Goal: Information Seeking & Learning: Learn about a topic

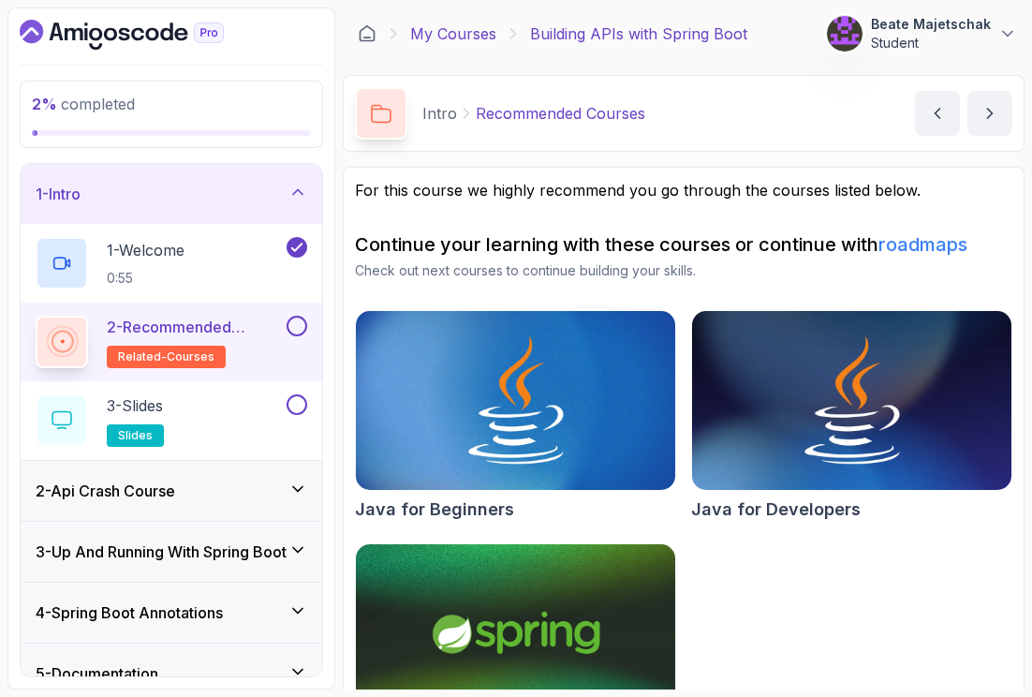
click at [431, 31] on link "My Courses" at bounding box center [453, 33] width 86 height 22
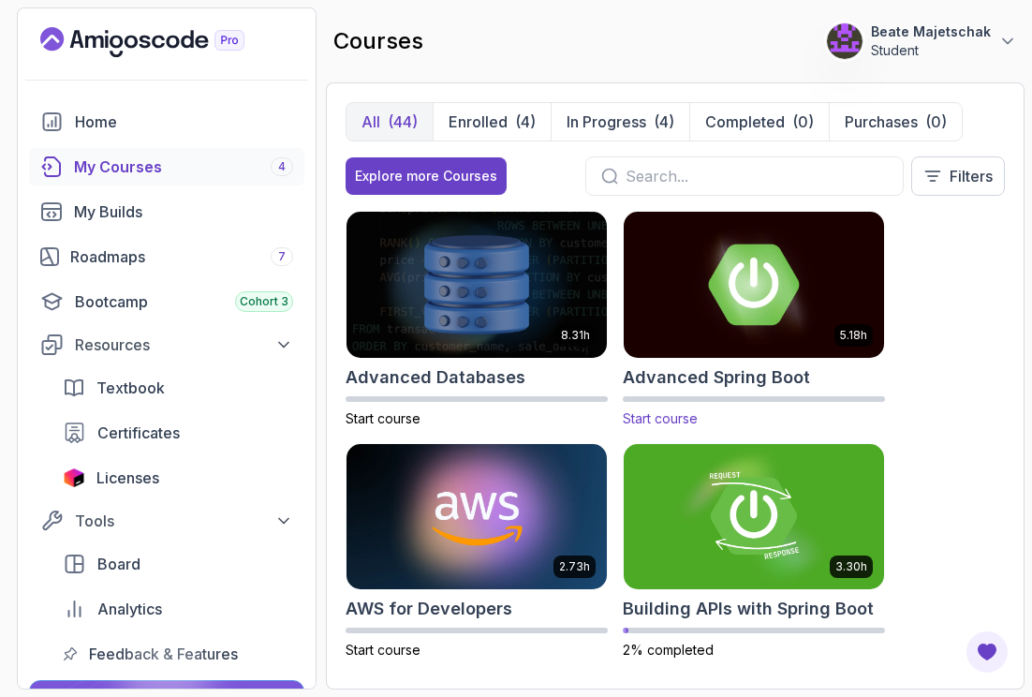
click at [742, 327] on img at bounding box center [753, 284] width 273 height 153
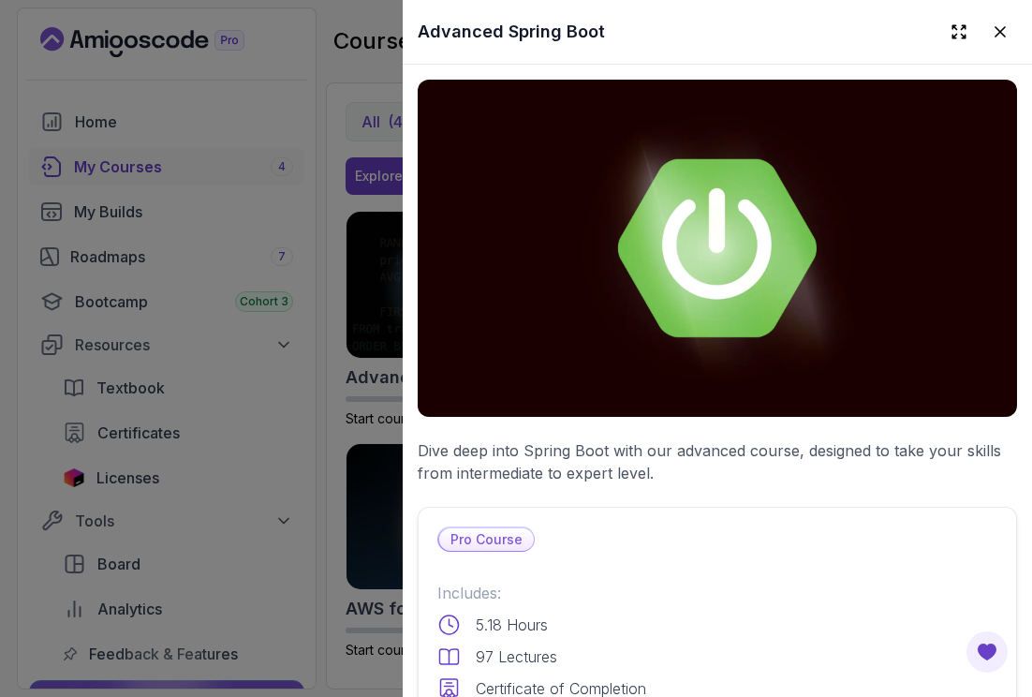
click at [991, 37] on icon at bounding box center [1000, 31] width 19 height 19
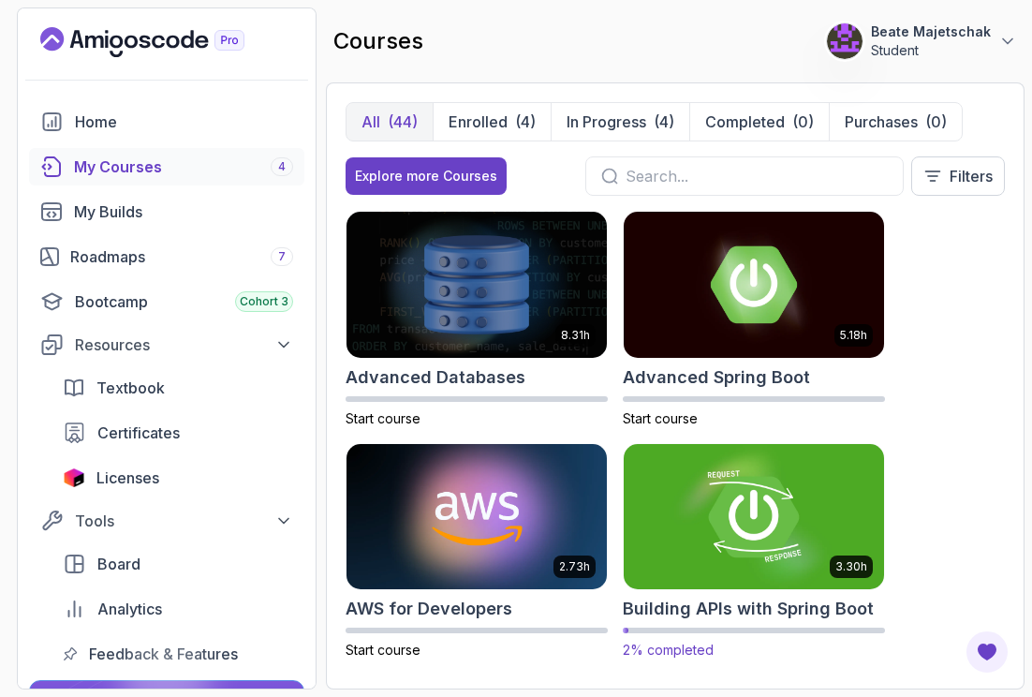
click at [759, 543] on img at bounding box center [753, 516] width 273 height 153
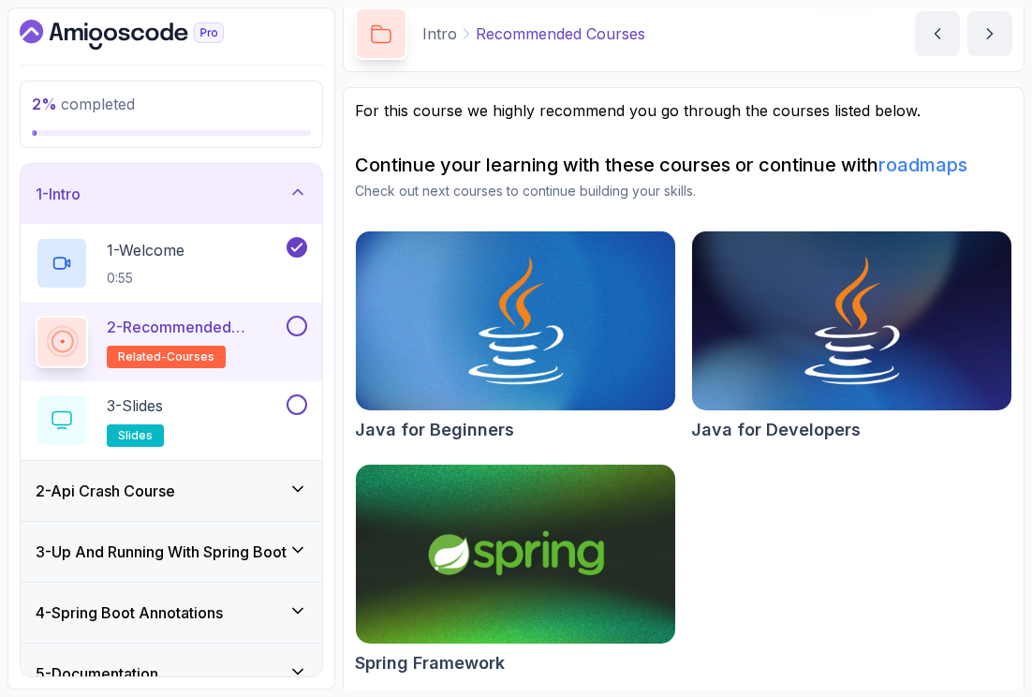
scroll to position [84, 0]
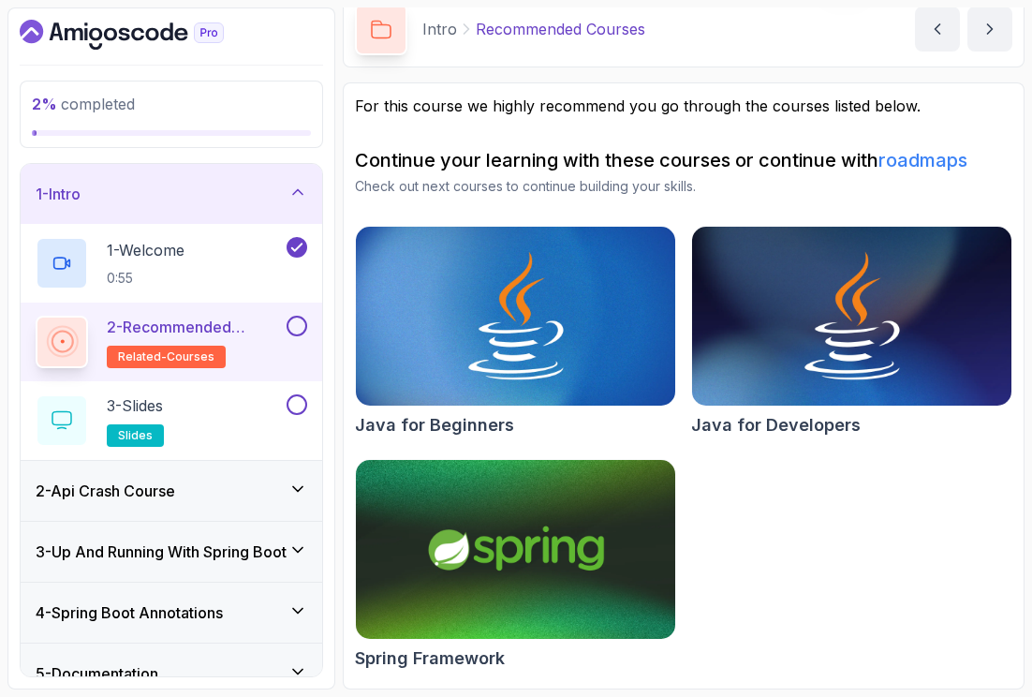
click at [592, 578] on img at bounding box center [514, 548] width 335 height 187
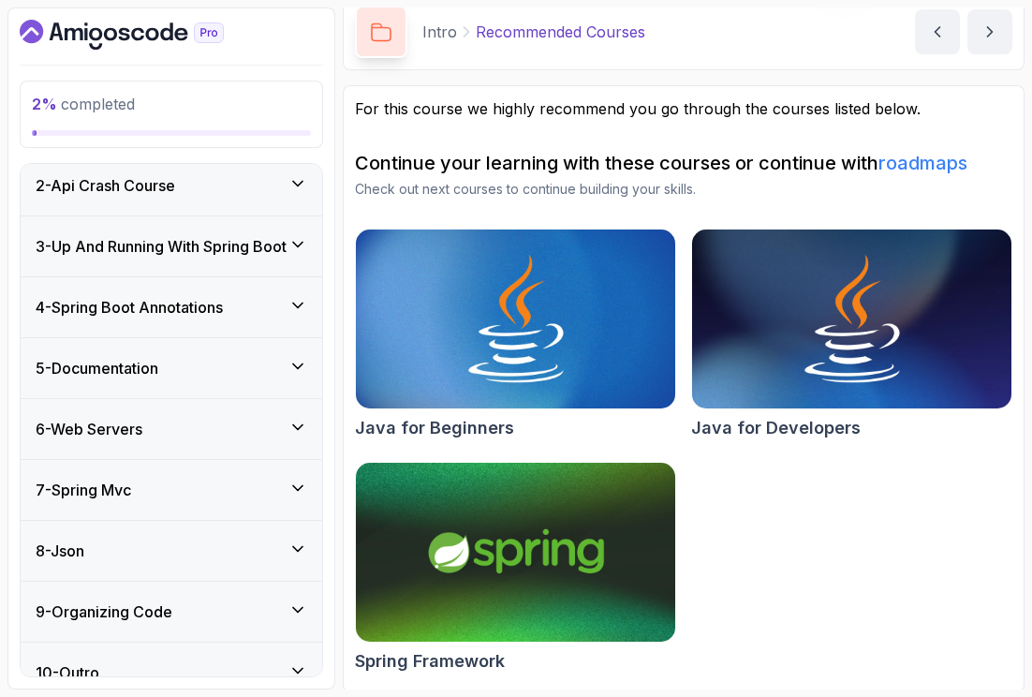
scroll to position [81, 0]
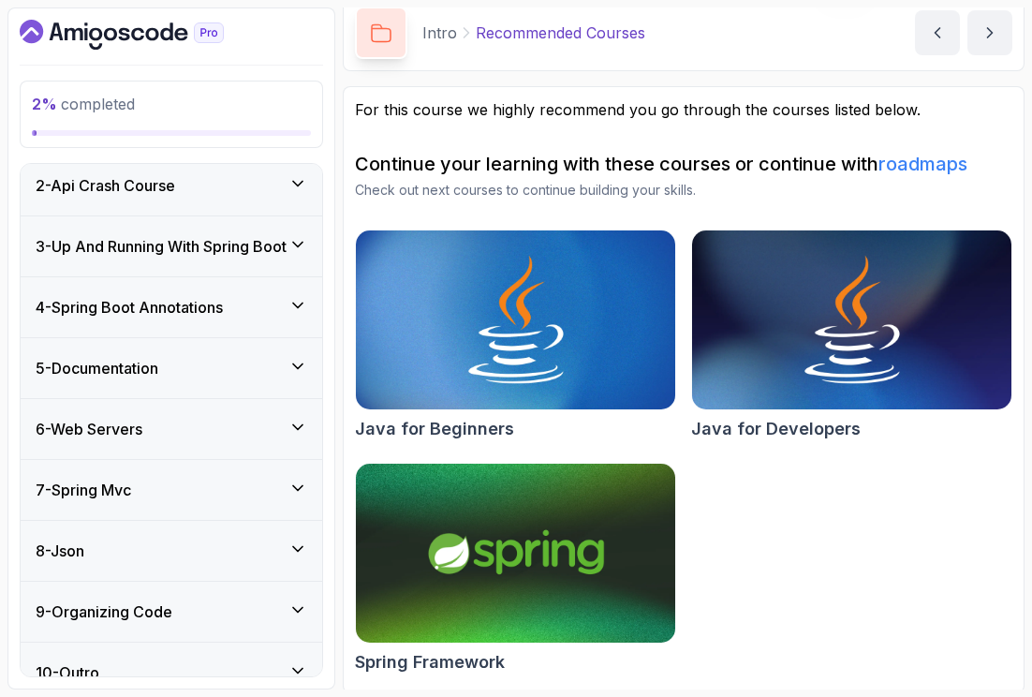
click at [529, 547] on img at bounding box center [514, 552] width 335 height 187
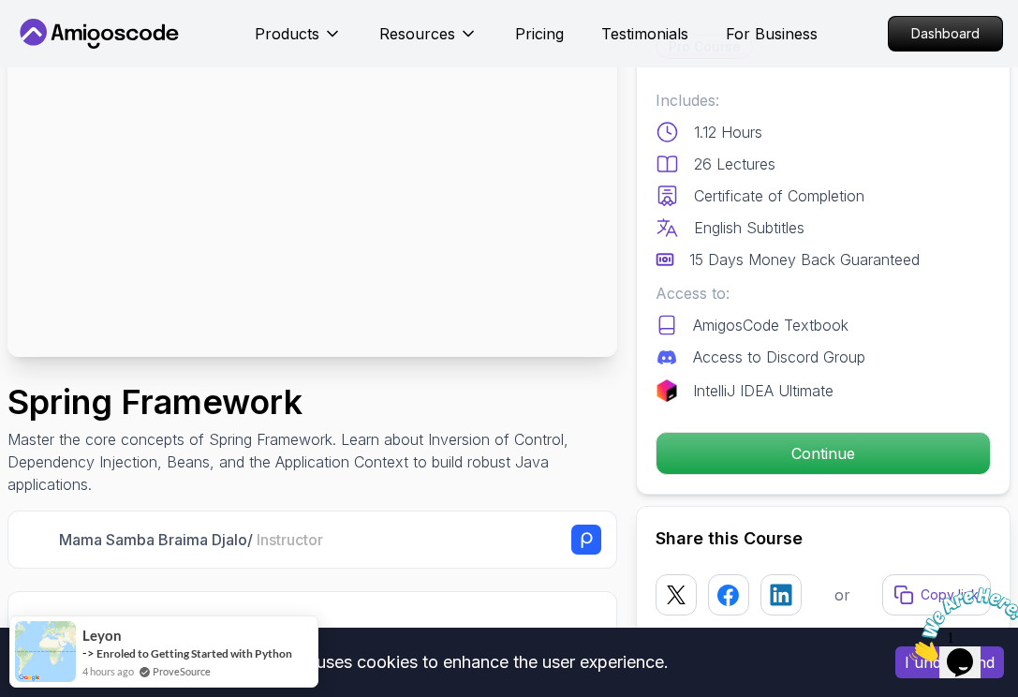
scroll to position [52, 0]
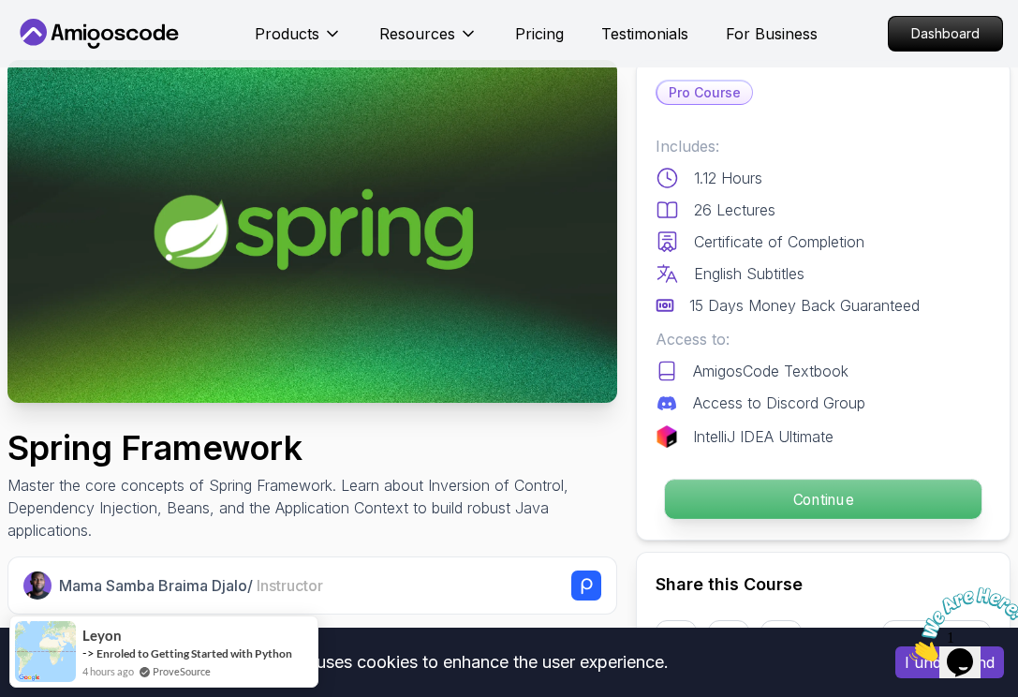
click at [767, 500] on p "Continue" at bounding box center [823, 498] width 316 height 39
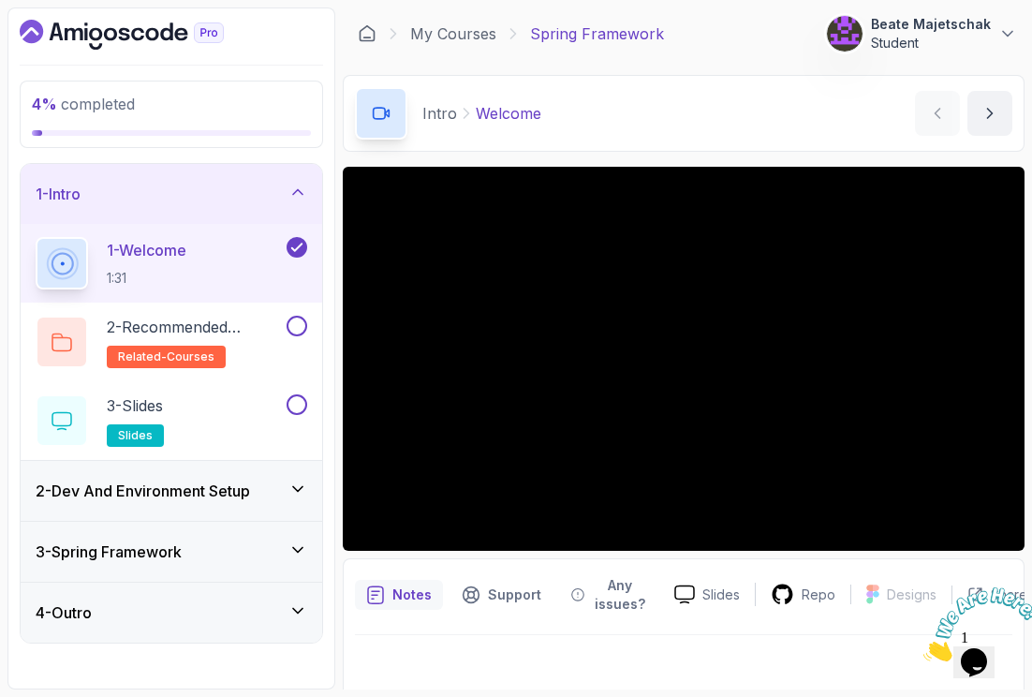
click at [219, 551] on div "3 - Spring Framework" at bounding box center [172, 551] width 272 height 22
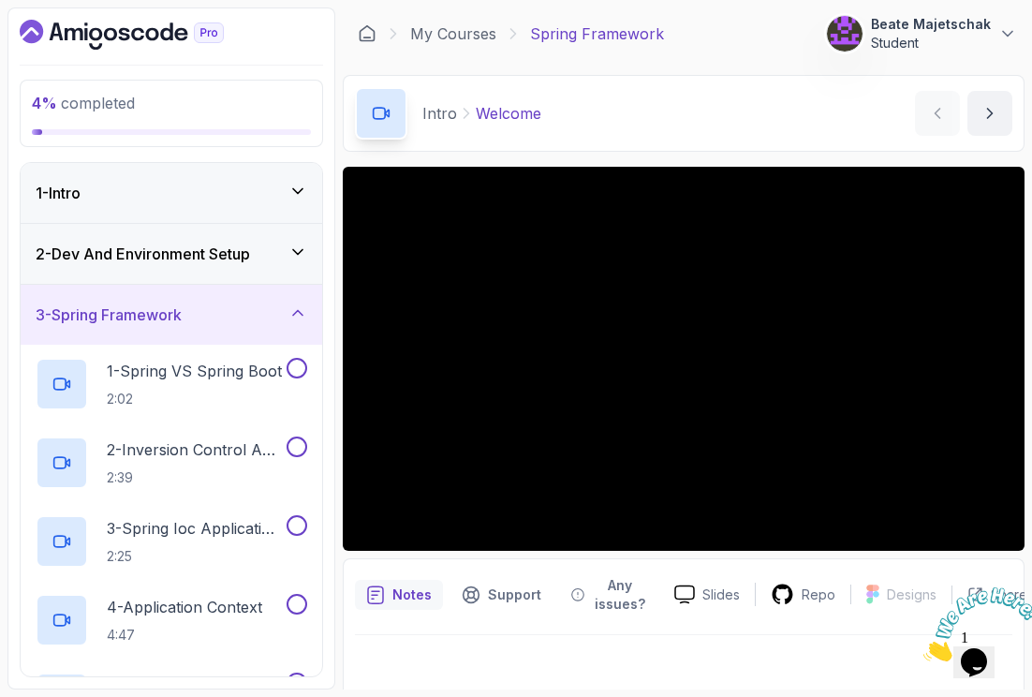
click at [167, 324] on h3 "3 - Spring Framework" at bounding box center [109, 314] width 146 height 22
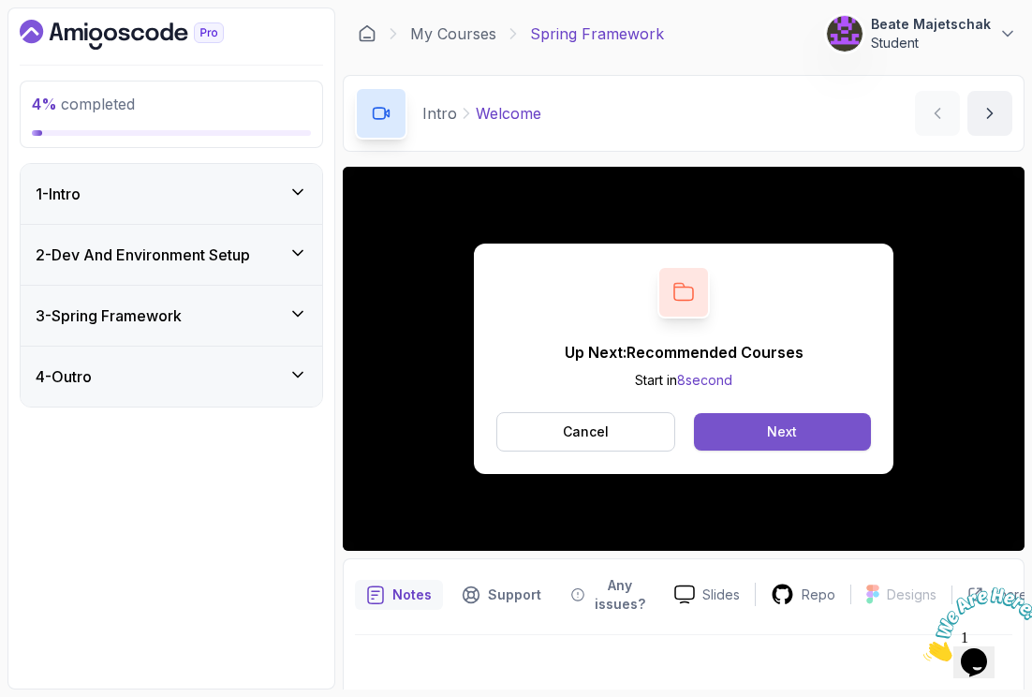
click at [782, 436] on div "Next" at bounding box center [782, 431] width 30 height 19
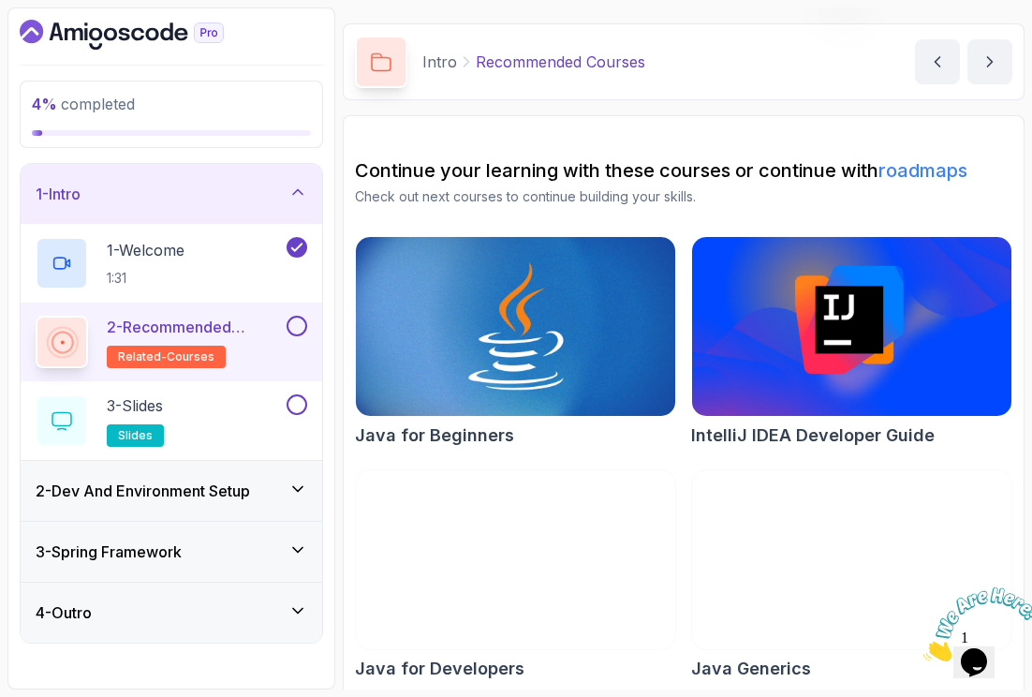
scroll to position [62, 0]
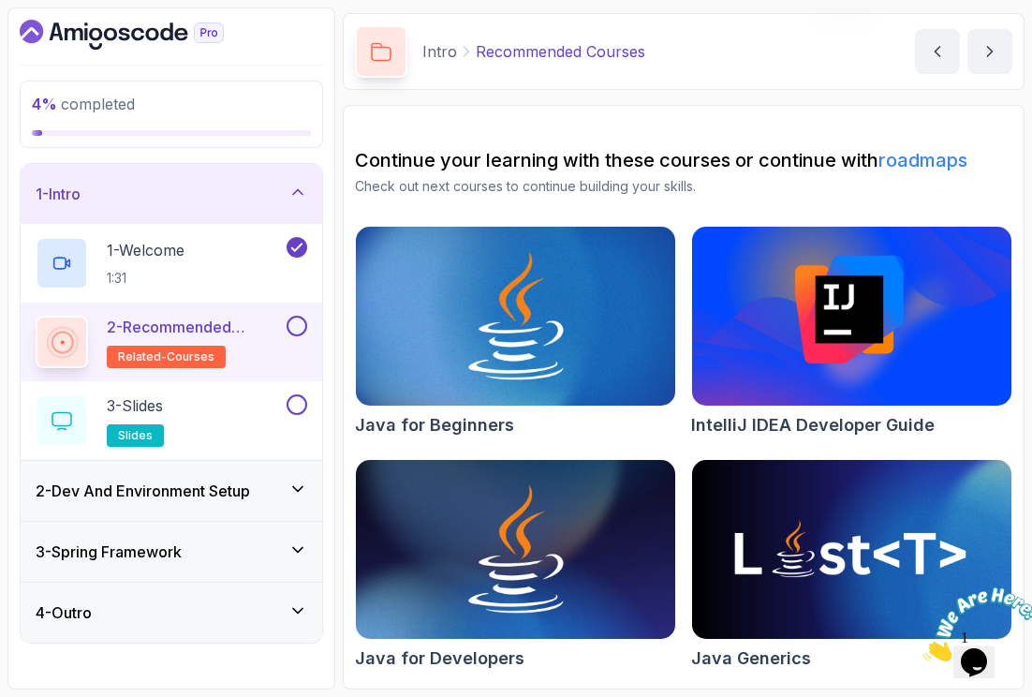
click at [299, 328] on button at bounding box center [297, 326] width 21 height 21
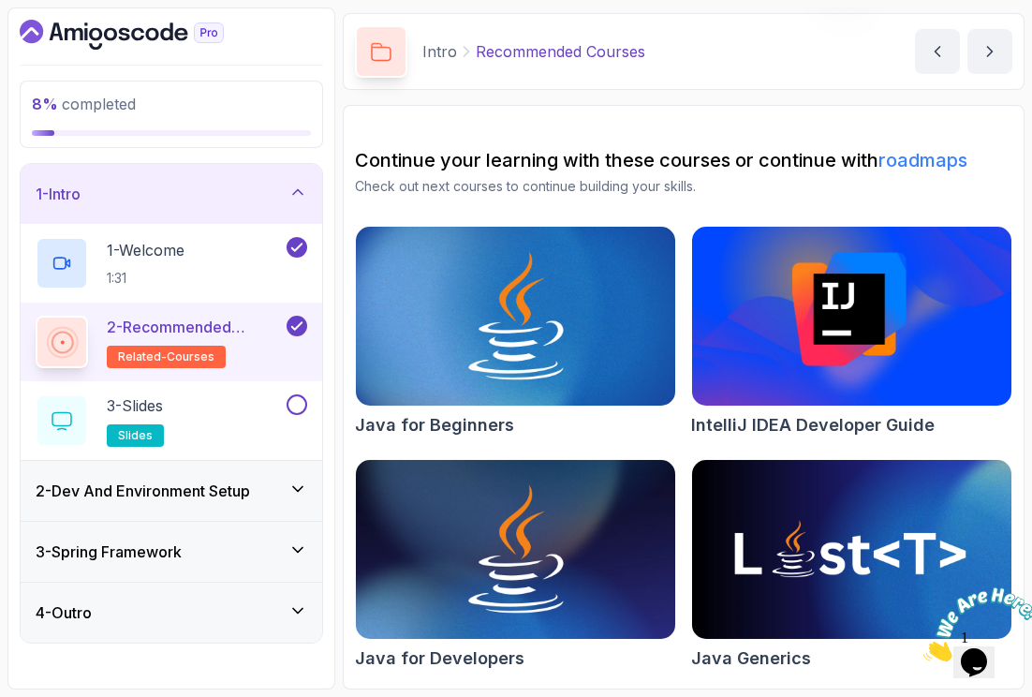
click at [818, 356] on img at bounding box center [851, 315] width 335 height 187
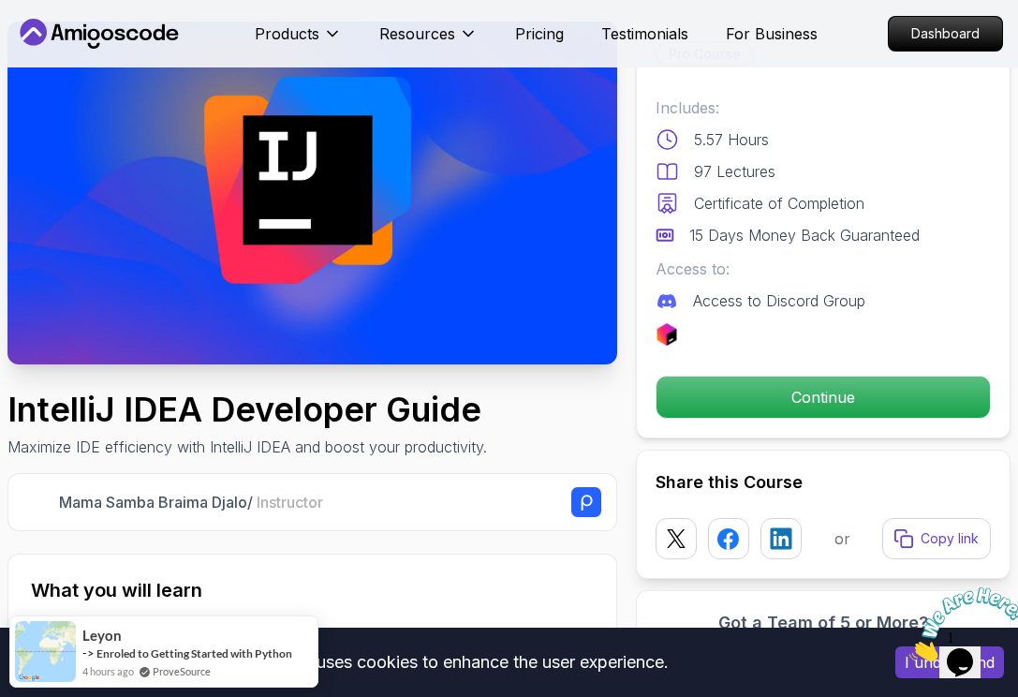
scroll to position [98, 0]
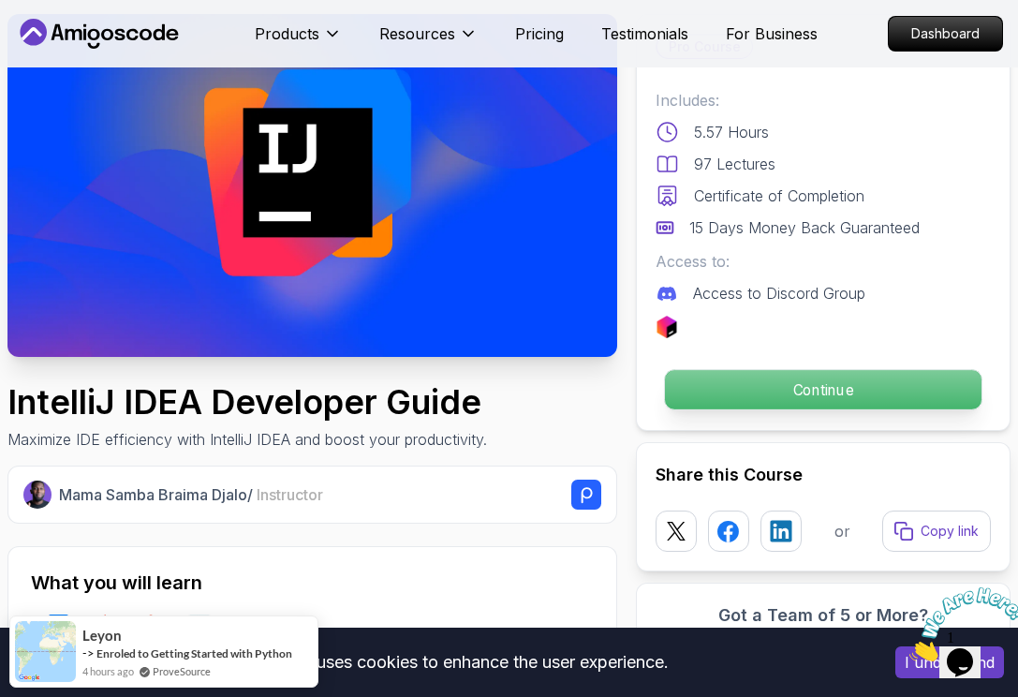
click at [790, 384] on p "Continue" at bounding box center [823, 389] width 316 height 39
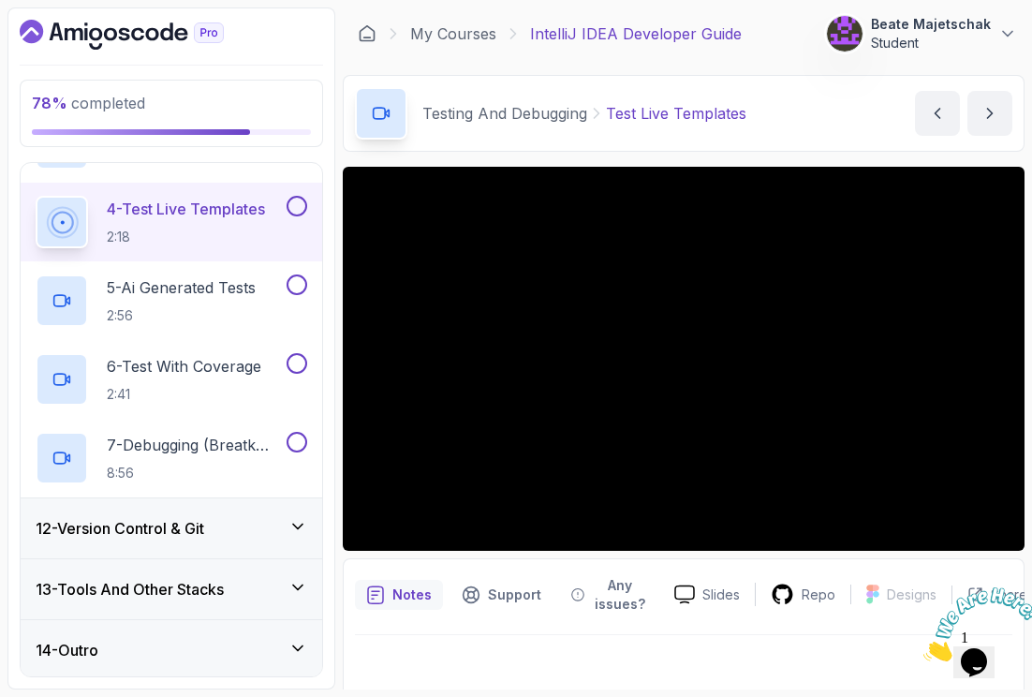
scroll to position [889, 0]
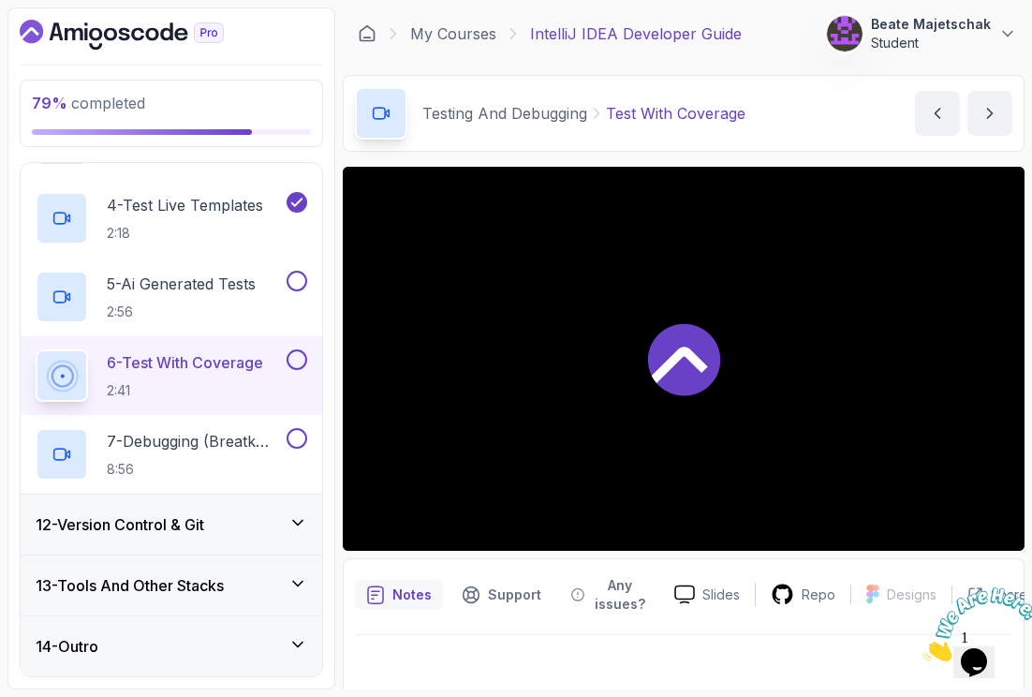
click at [753, 448] on div at bounding box center [684, 359] width 682 height 384
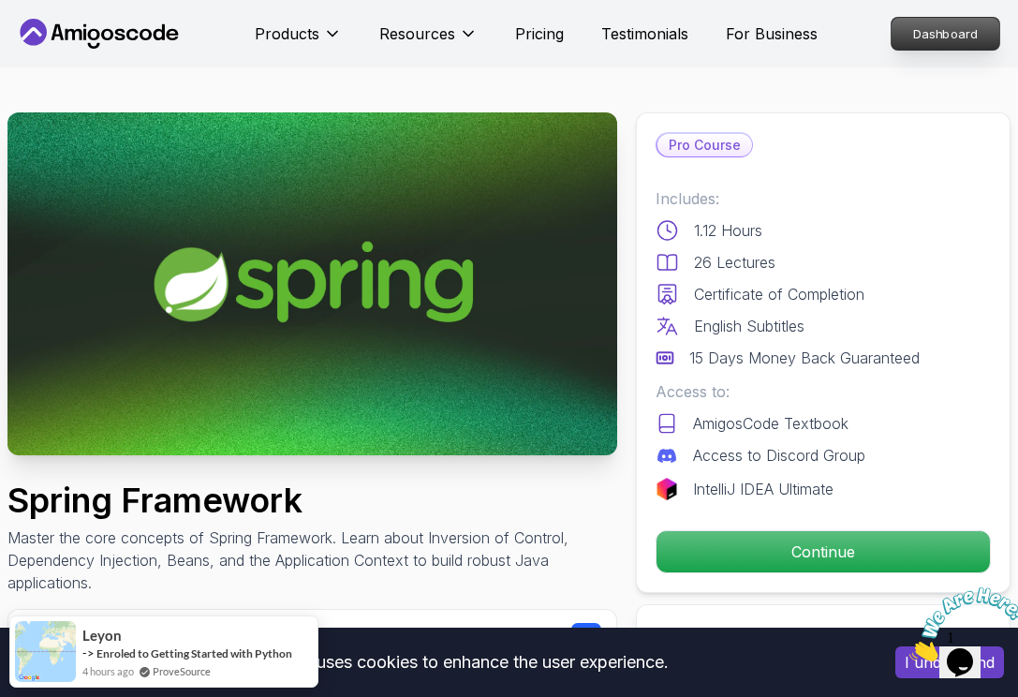
click at [955, 44] on p "Dashboard" at bounding box center [945, 34] width 108 height 32
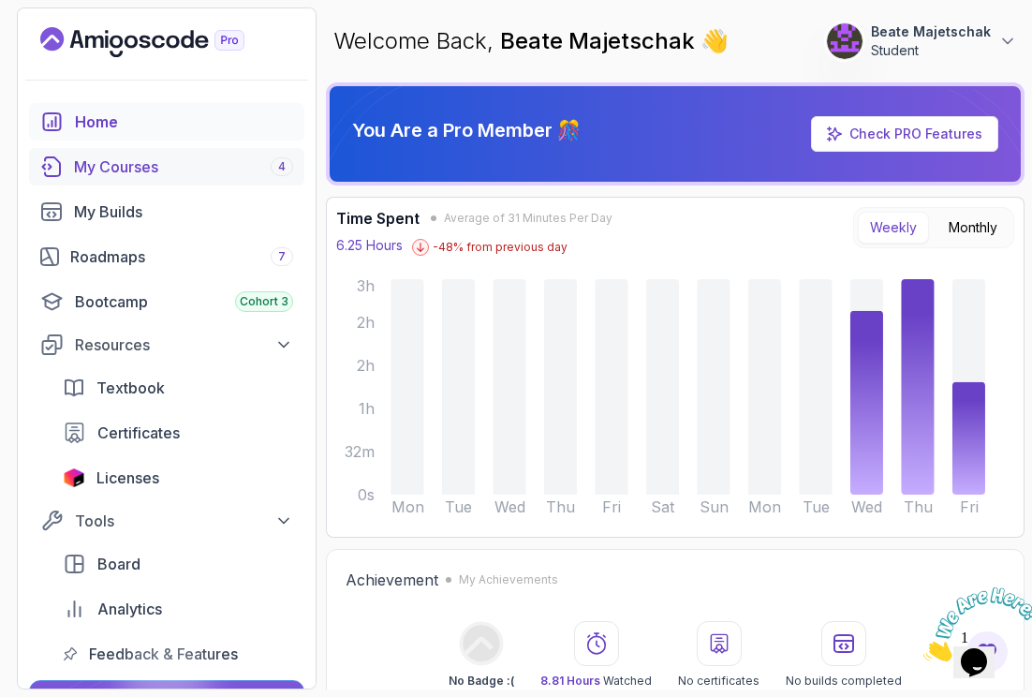
click at [108, 175] on div "My Courses 4" at bounding box center [183, 166] width 219 height 22
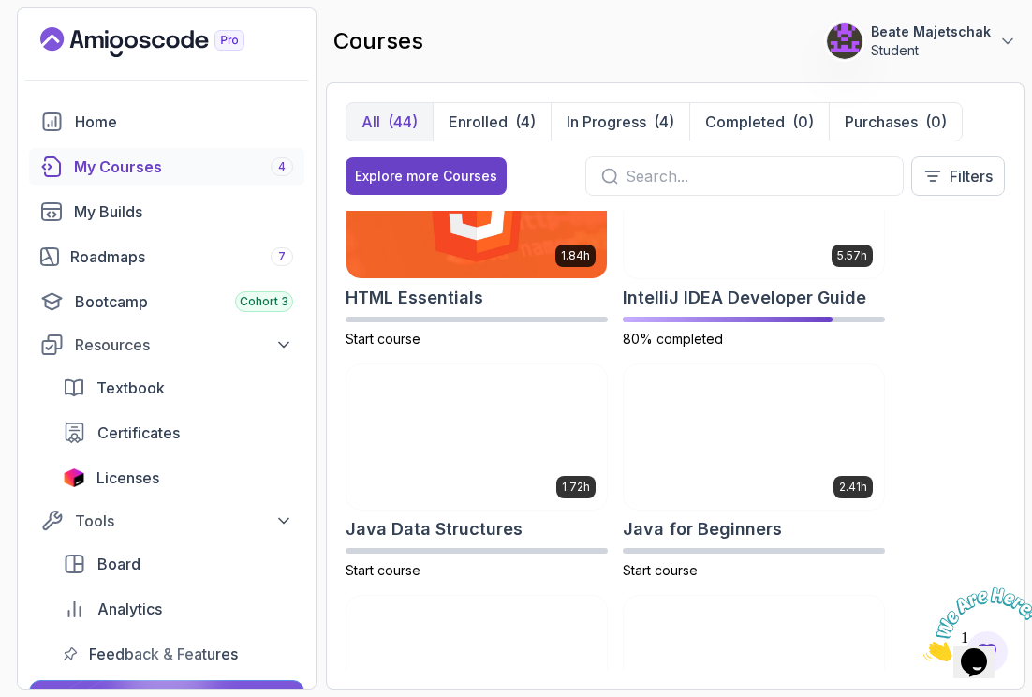
scroll to position [1430, 0]
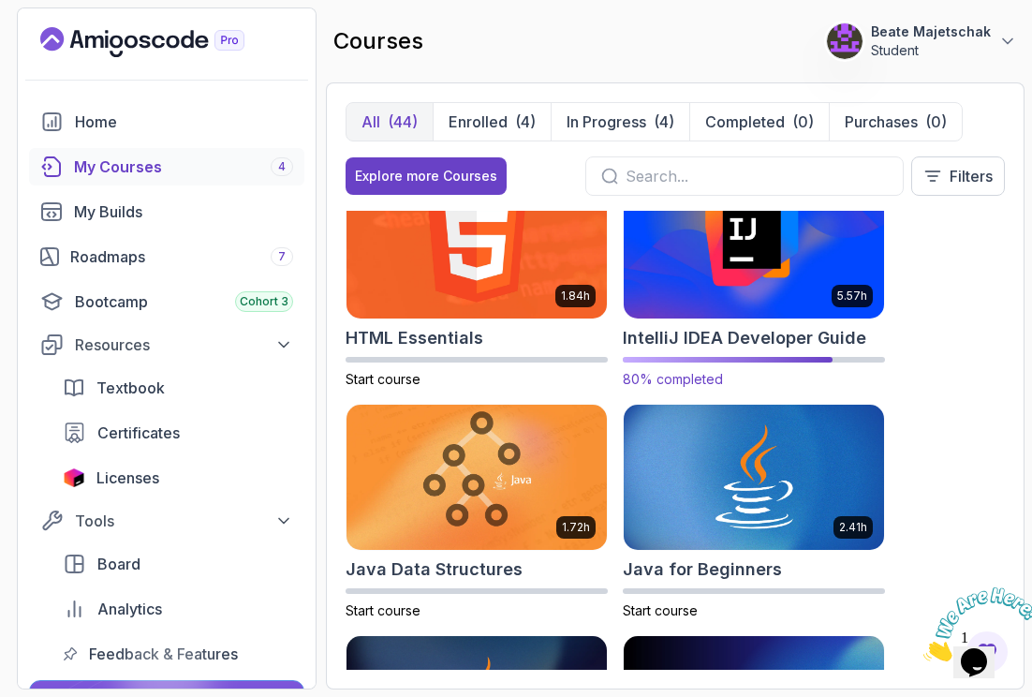
click at [749, 318] on div "5.57h IntelliJ IDEA Developer Guide 80% completed" at bounding box center [754, 279] width 262 height 217
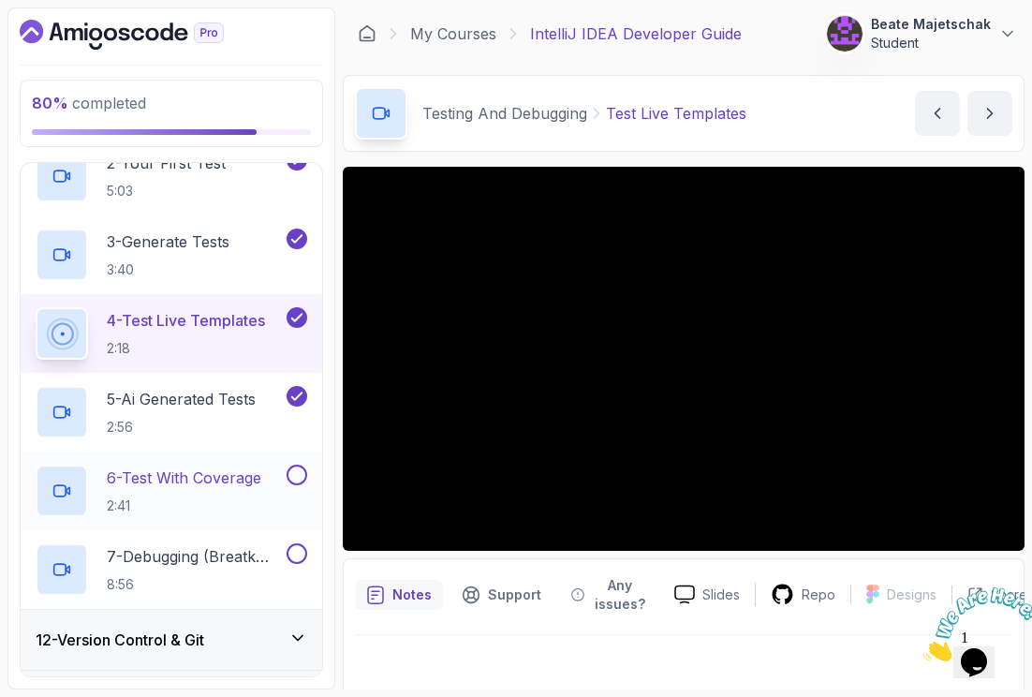
scroll to position [889, 0]
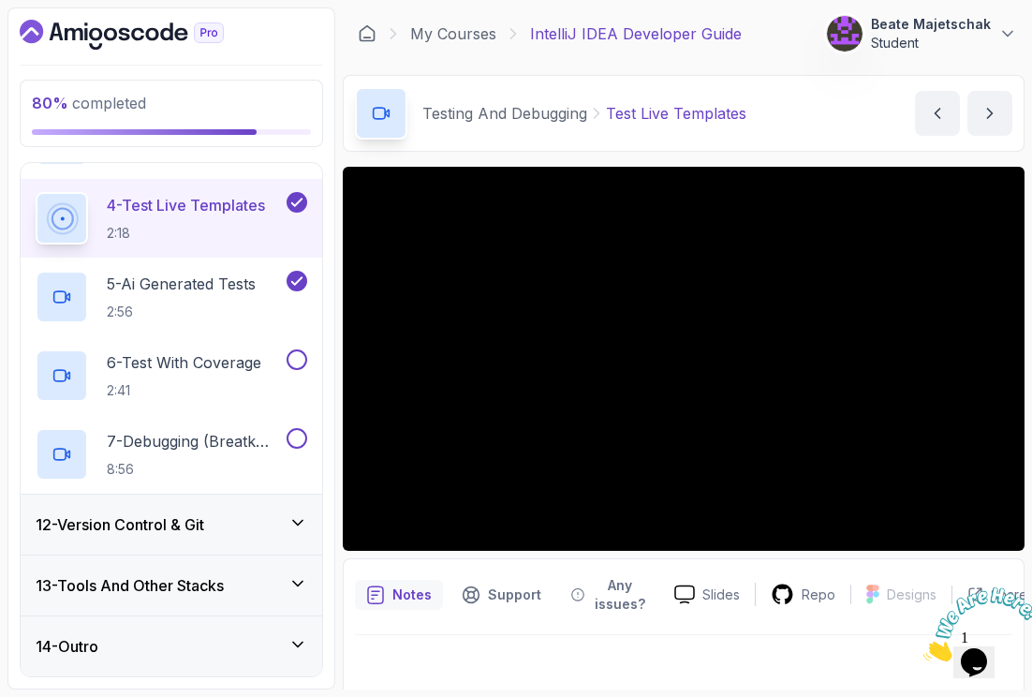
click at [122, 520] on h3 "12 - Version Control & Git" at bounding box center [120, 524] width 169 height 22
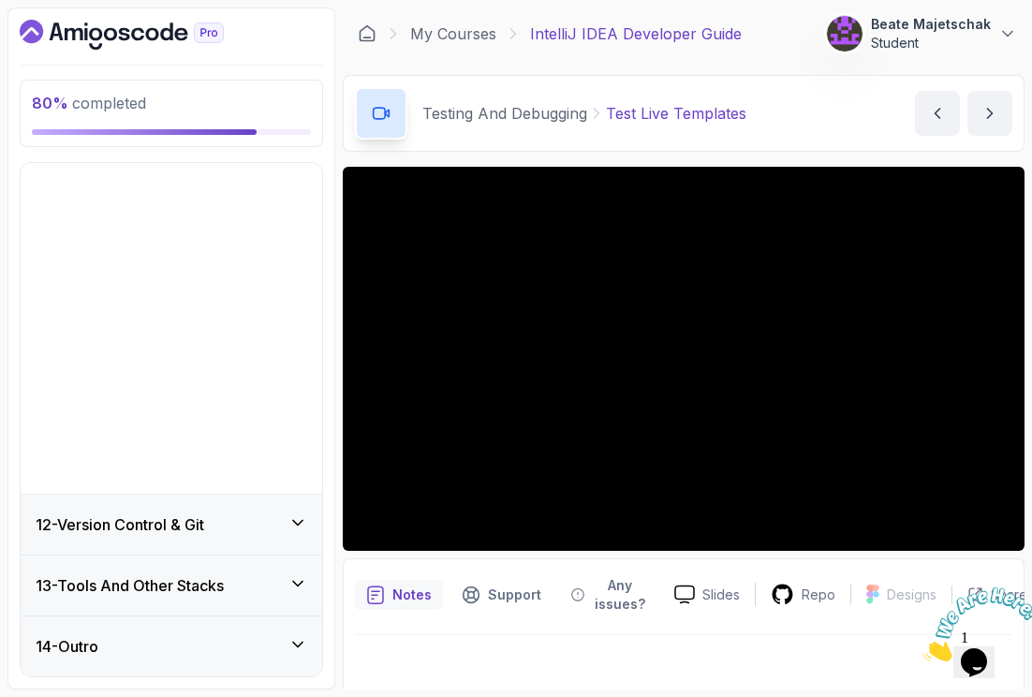
scroll to position [338, 0]
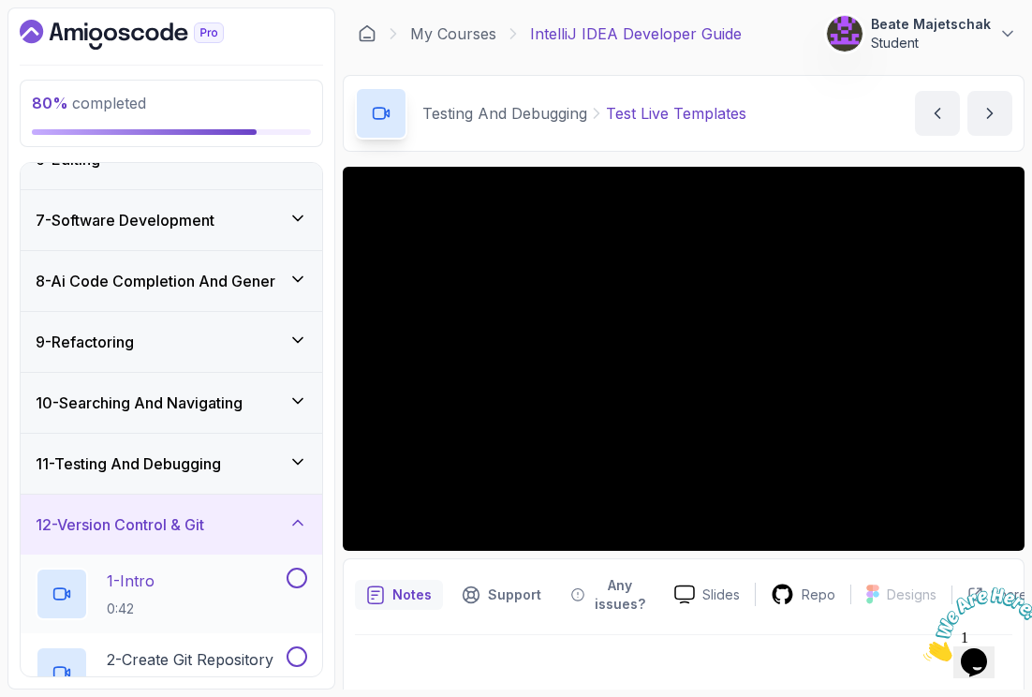
click at [166, 575] on div "1 - Intro 0:42" at bounding box center [159, 593] width 247 height 52
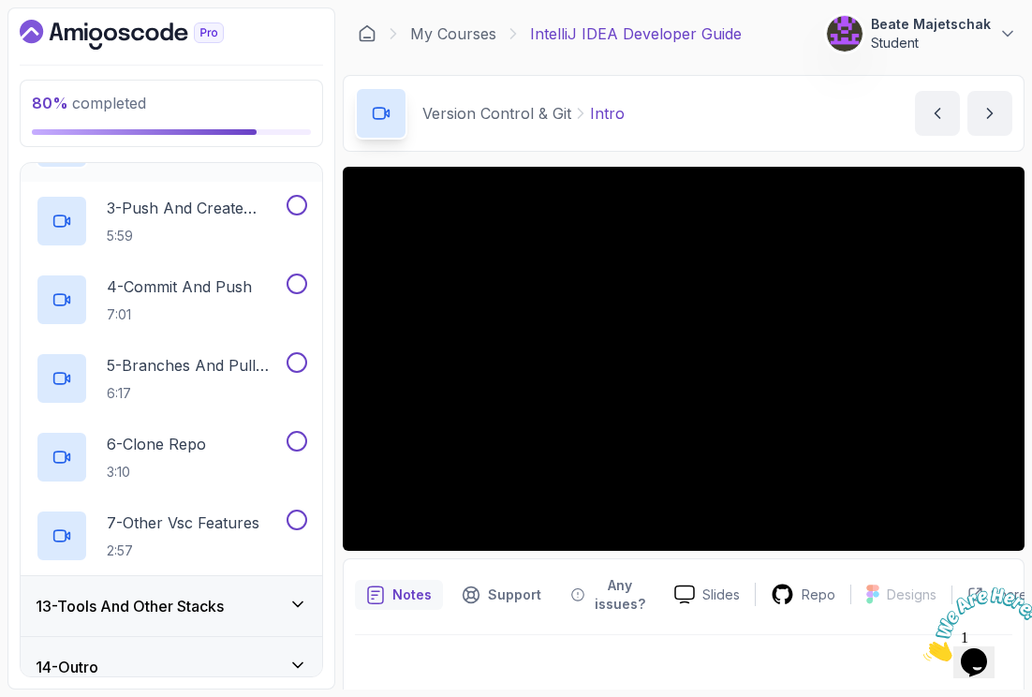
scroll to position [889, 0]
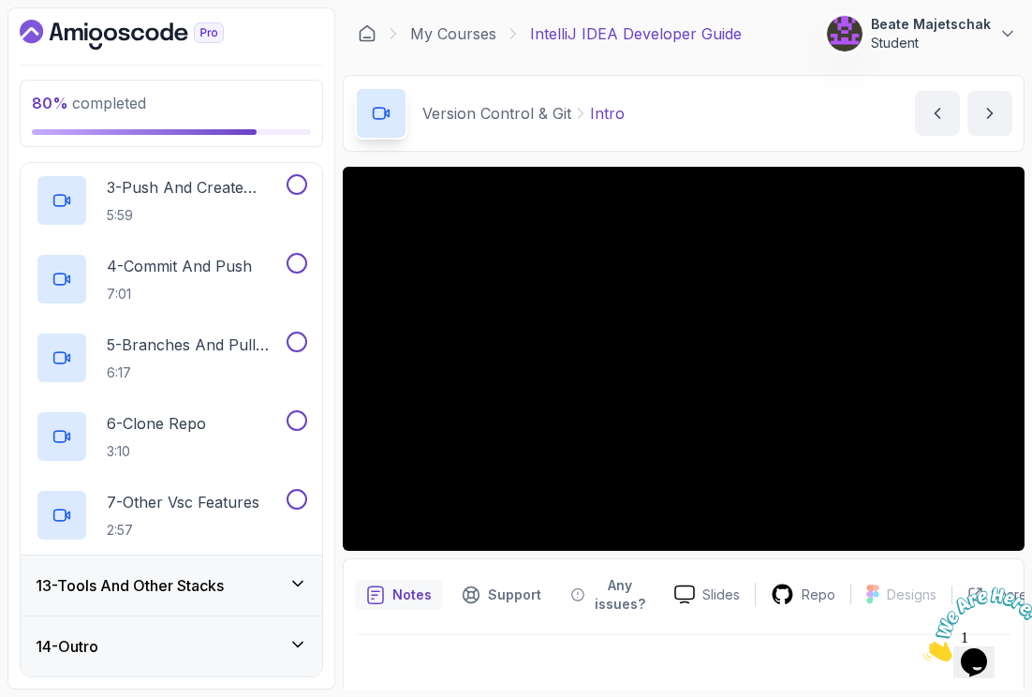
click at [177, 595] on h3 "13 - Tools And Other Stacks" at bounding box center [130, 585] width 188 height 22
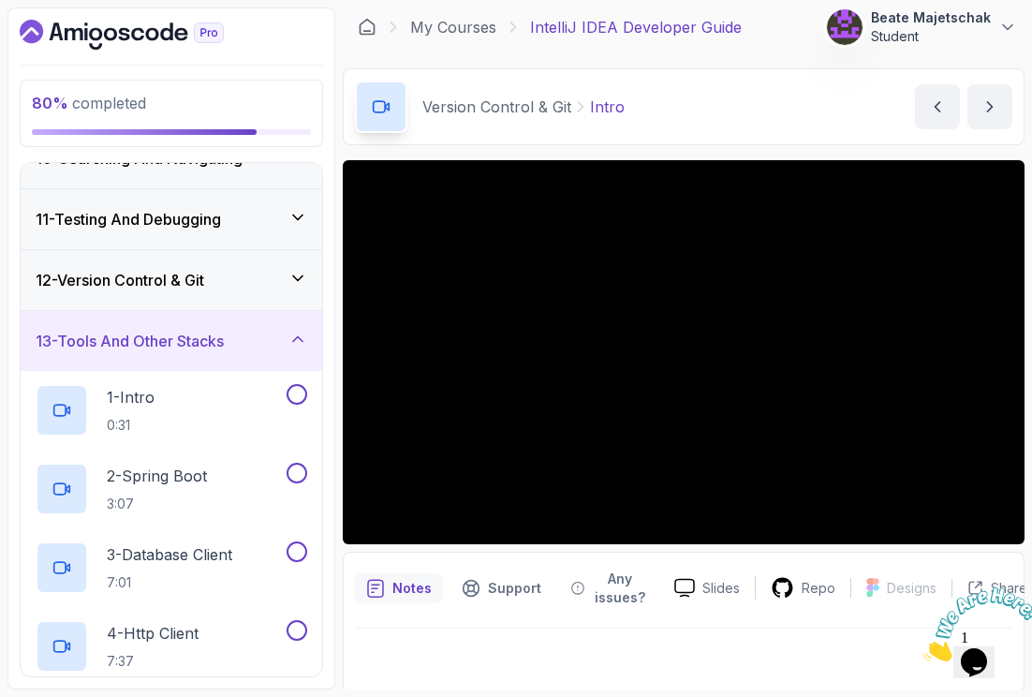
scroll to position [0, 0]
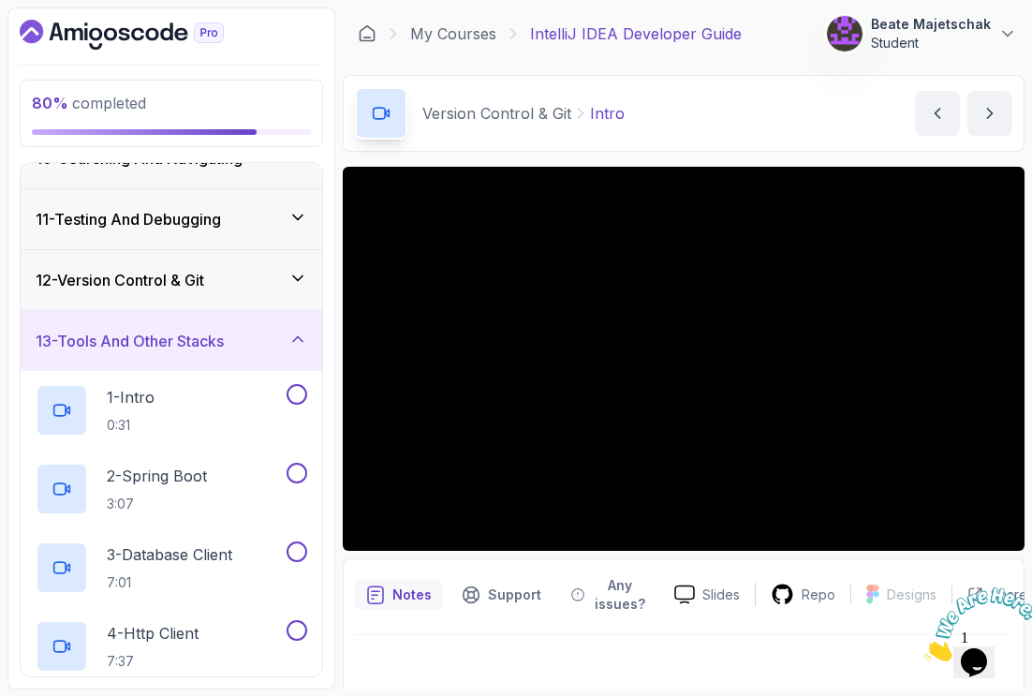
click at [150, 346] on h3 "13 - Tools And Other Stacks" at bounding box center [130, 341] width 188 height 22
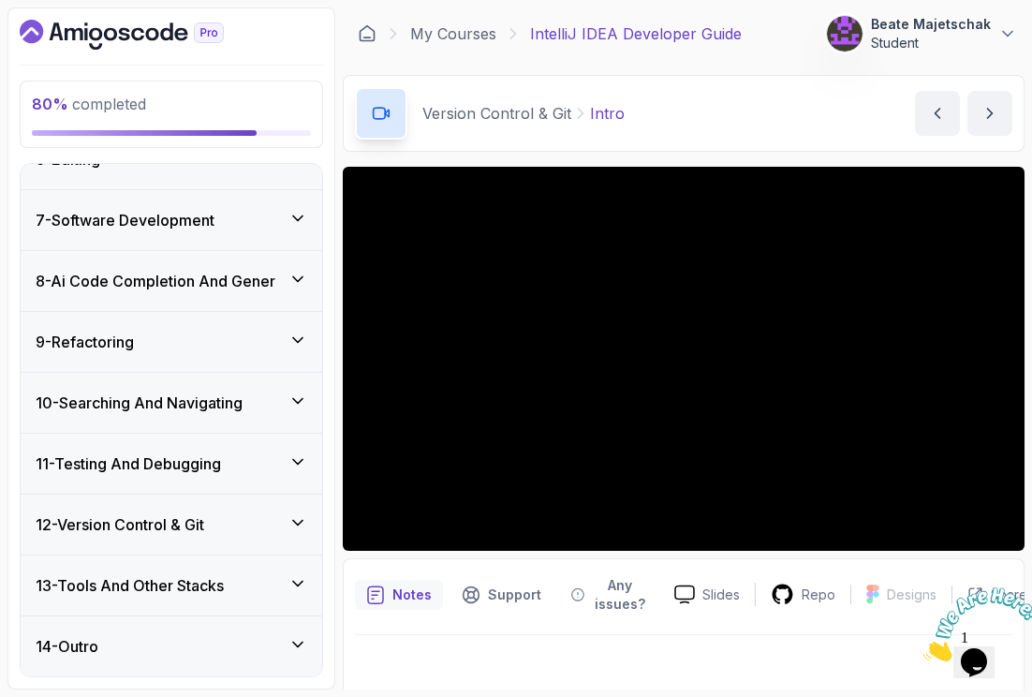
scroll to position [338, 0]
